Goal: Complete application form

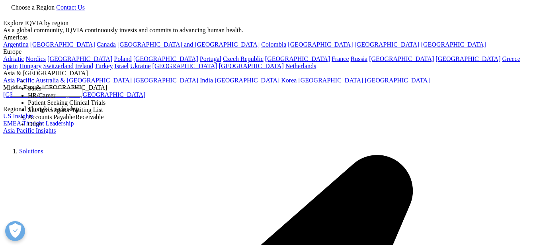
scroll to position [91, 0]
select select "Other"
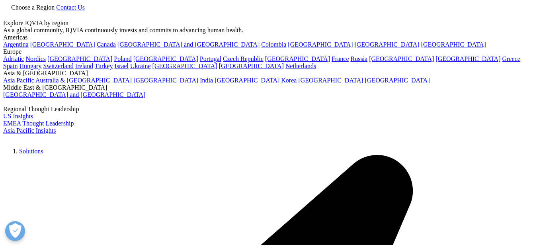
type input "zainab"
type input "zahreddine"
type input "training manager"
drag, startPoint x: 298, startPoint y: 138, endPoint x: 294, endPoint y: 140, distance: 5.0
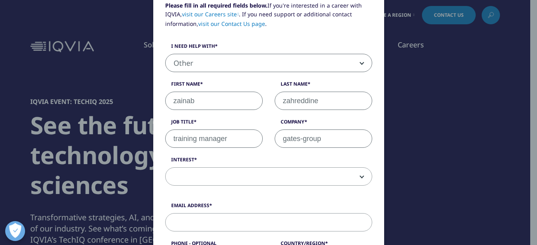
click at [298, 139] on input "gates-group" at bounding box center [323, 138] width 97 height 18
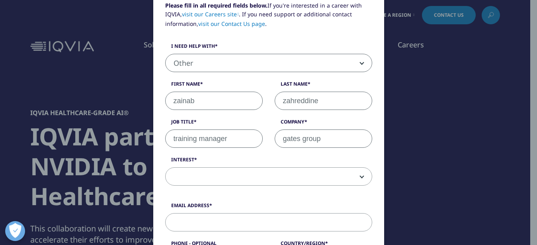
type input "gates group"
click at [233, 178] on span at bounding box center [269, 176] width 206 height 18
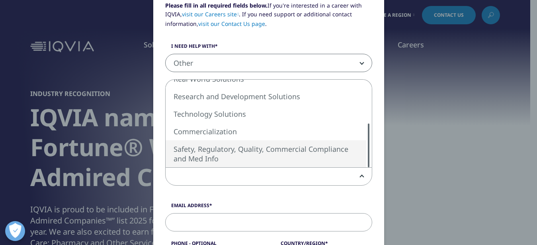
select select "Safety Regulatory Quality Commercial Compliance"
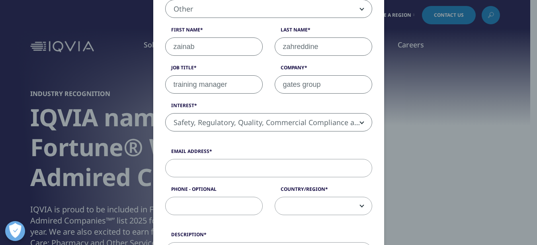
scroll to position [181, 0]
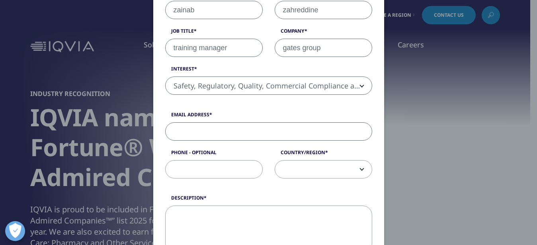
click at [208, 127] on input "Email Address" at bounding box center [268, 131] width 207 height 18
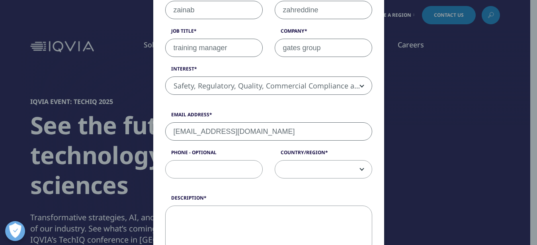
type input "zzahreddine@gates-group.com"
drag, startPoint x: 224, startPoint y: 172, endPoint x: 304, endPoint y: 151, distance: 82.7
click at [224, 173] on input "Phone - Optional" at bounding box center [213, 169] width 97 height 18
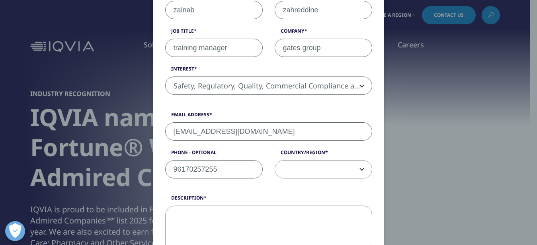
type input "96170257255"
click at [347, 171] on span at bounding box center [323, 169] width 97 height 18
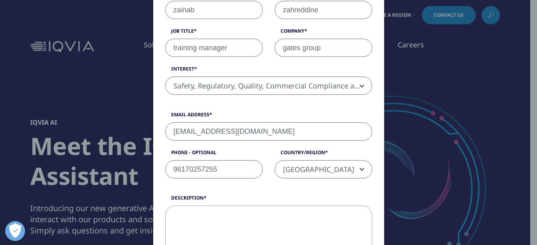
select select "Lebanon"
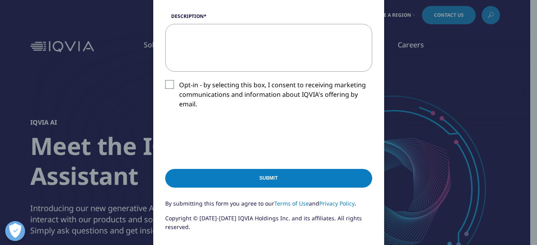
click at [195, 28] on textarea "Description" at bounding box center [268, 48] width 207 height 48
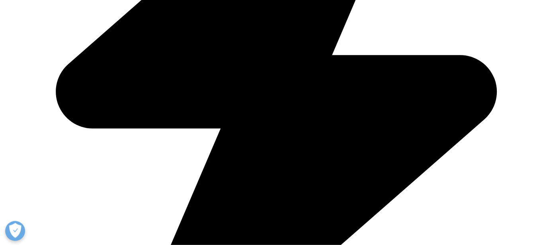
scroll to position [243, 0]
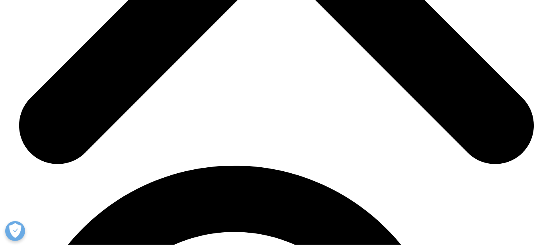
scroll to position [1064, 0]
